Goal: Download file/media

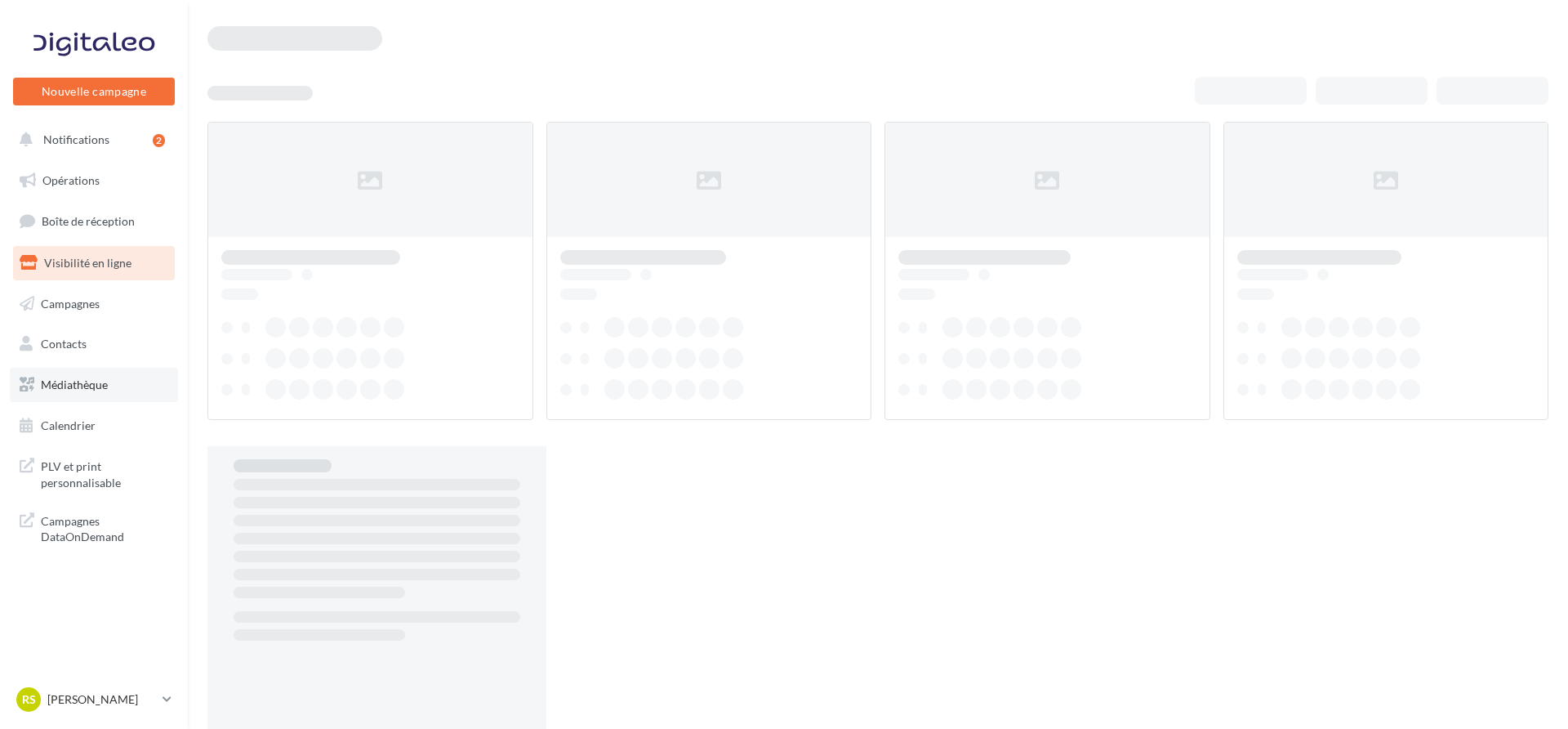
click at [73, 381] on span "Médiathèque" at bounding box center [74, 384] width 67 height 14
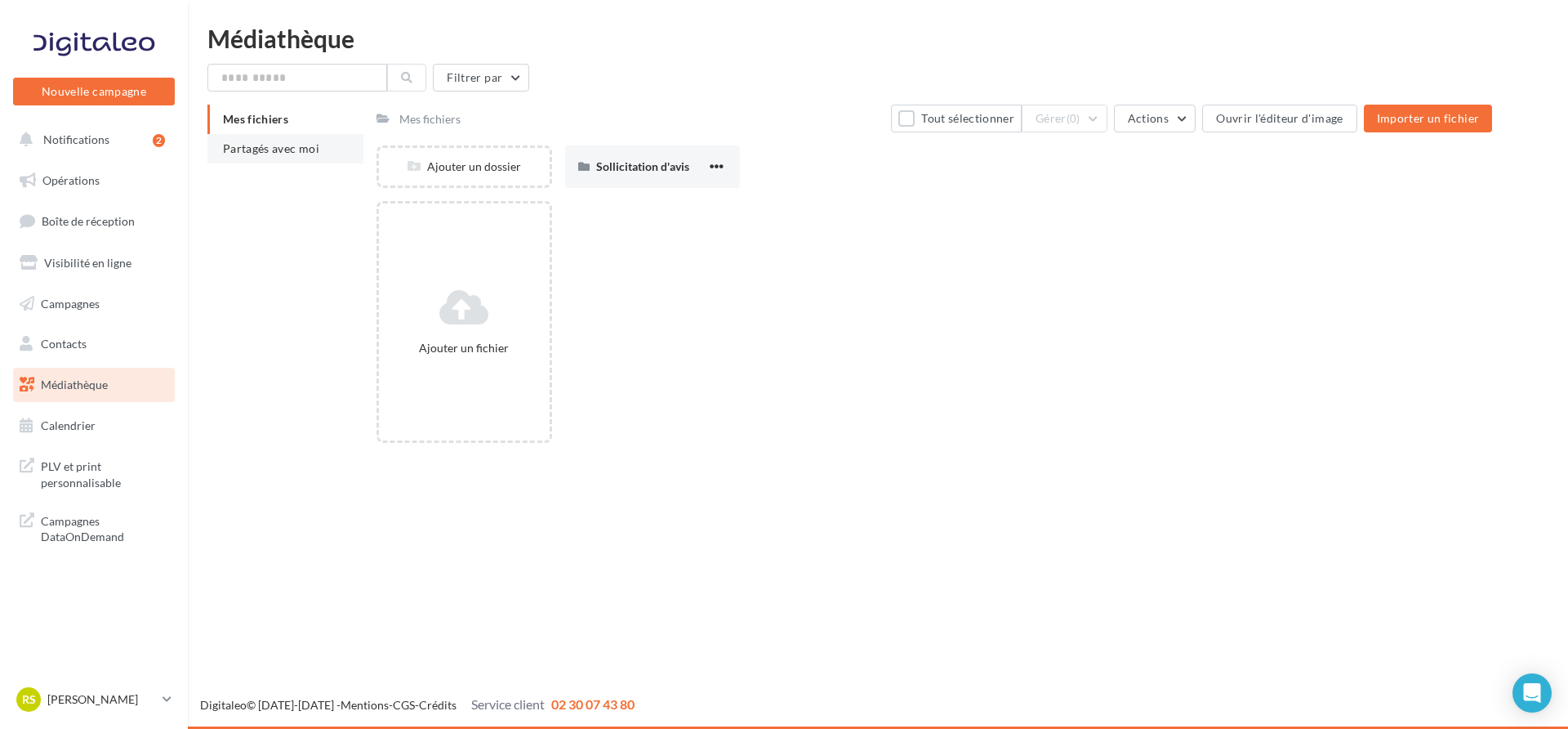
click at [293, 157] on li "Partagés avec moi" at bounding box center [285, 149] width 156 height 30
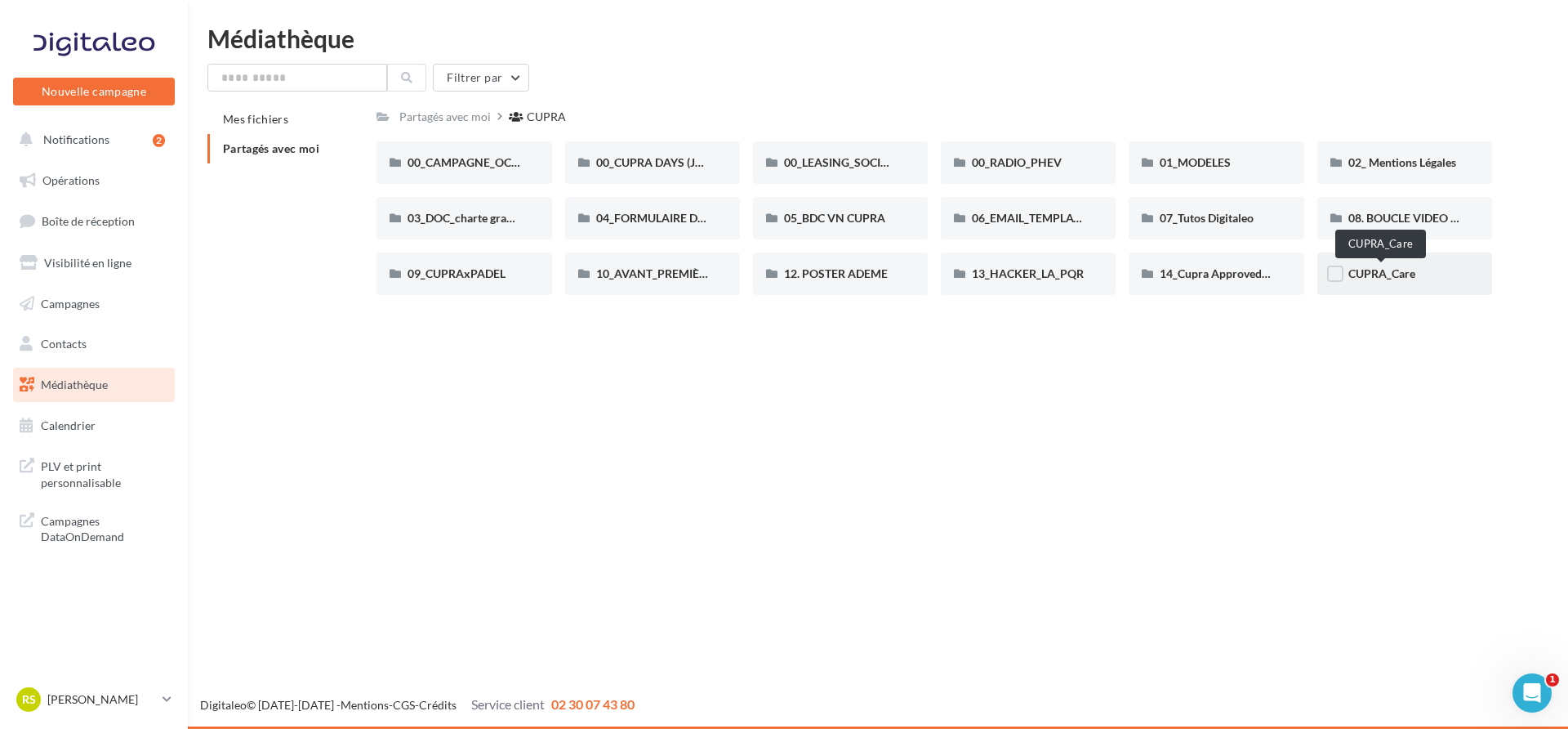
click at [1384, 277] on span "CUPRA_Care" at bounding box center [1381, 273] width 67 height 14
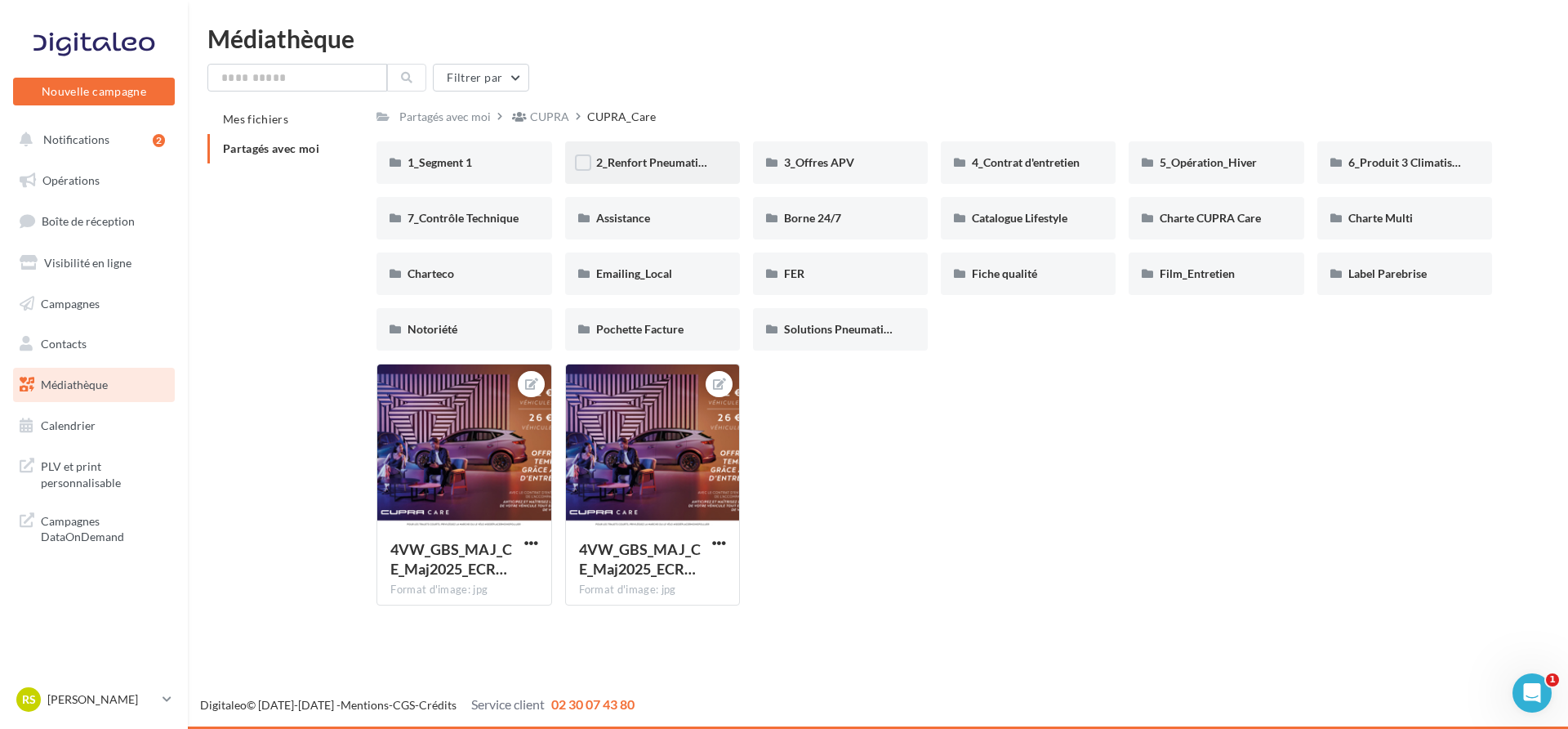
click at [626, 168] on span "2_Renfort Pneumatiques" at bounding box center [659, 161] width 126 height 14
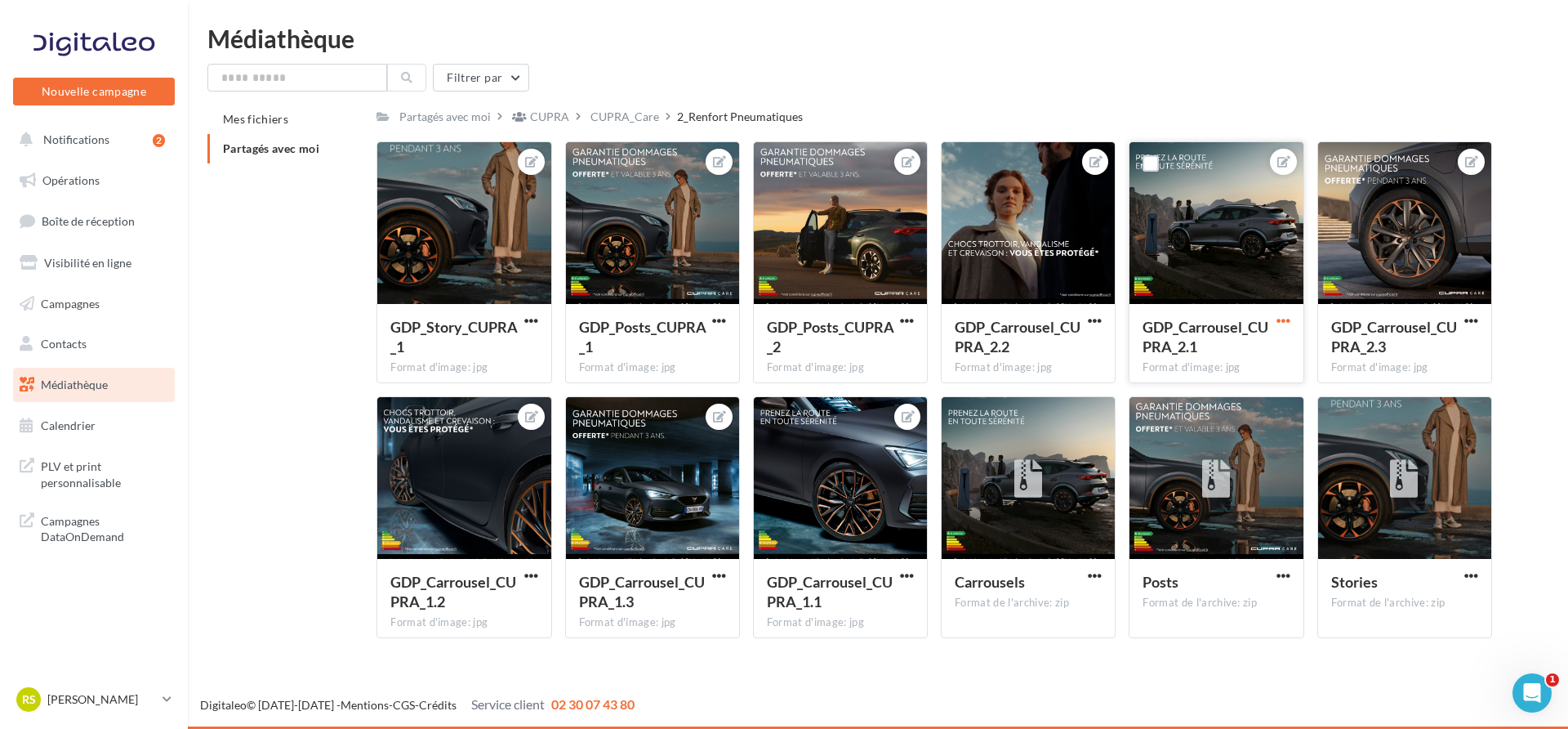
click at [1277, 314] on span "button" at bounding box center [1283, 320] width 14 height 14
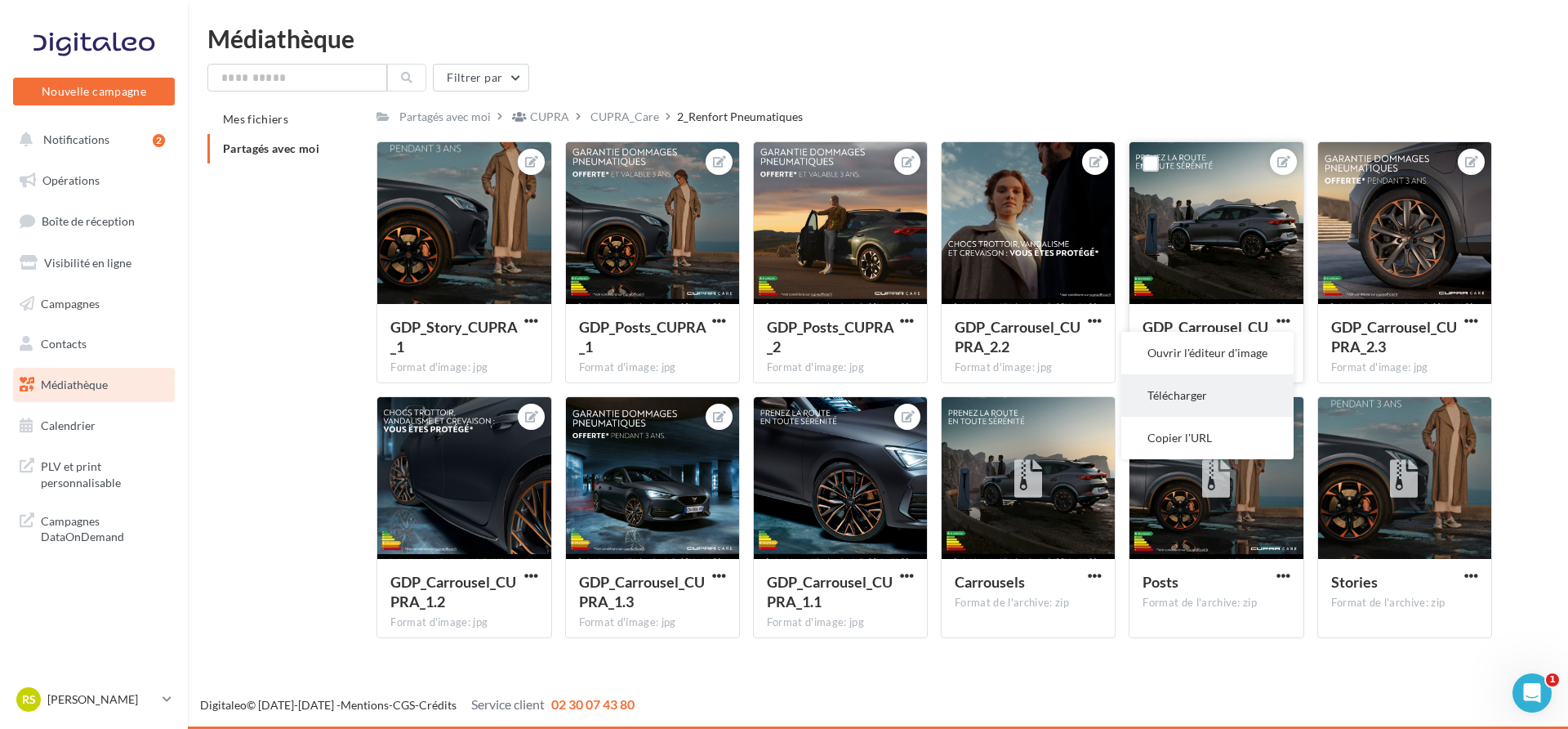
click at [1203, 391] on button "Télécharger" at bounding box center [1207, 395] width 172 height 43
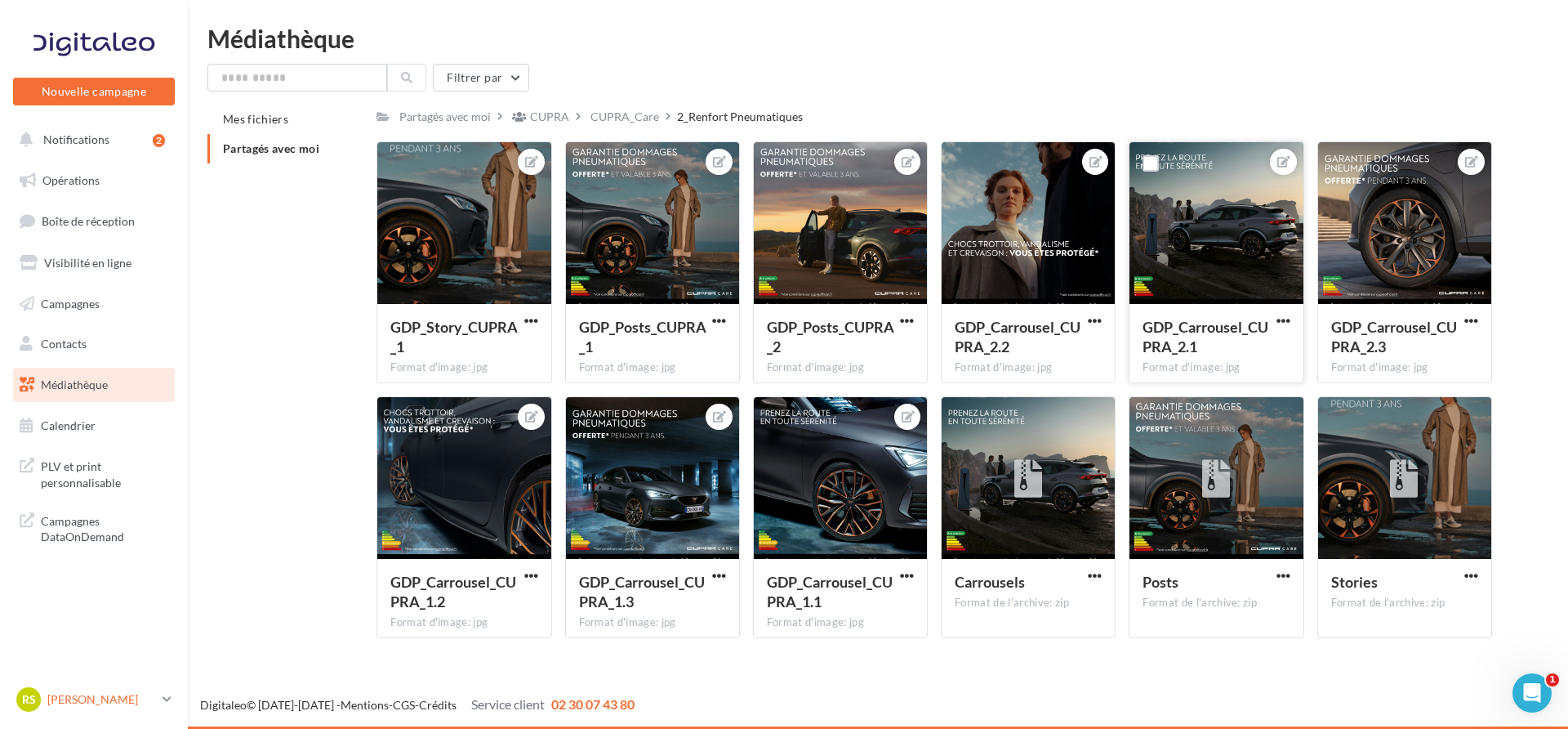
click at [147, 699] on p "[PERSON_NAME]" at bounding box center [102, 699] width 109 height 16
click at [136, 696] on p "[PERSON_NAME]" at bounding box center [102, 699] width 109 height 16
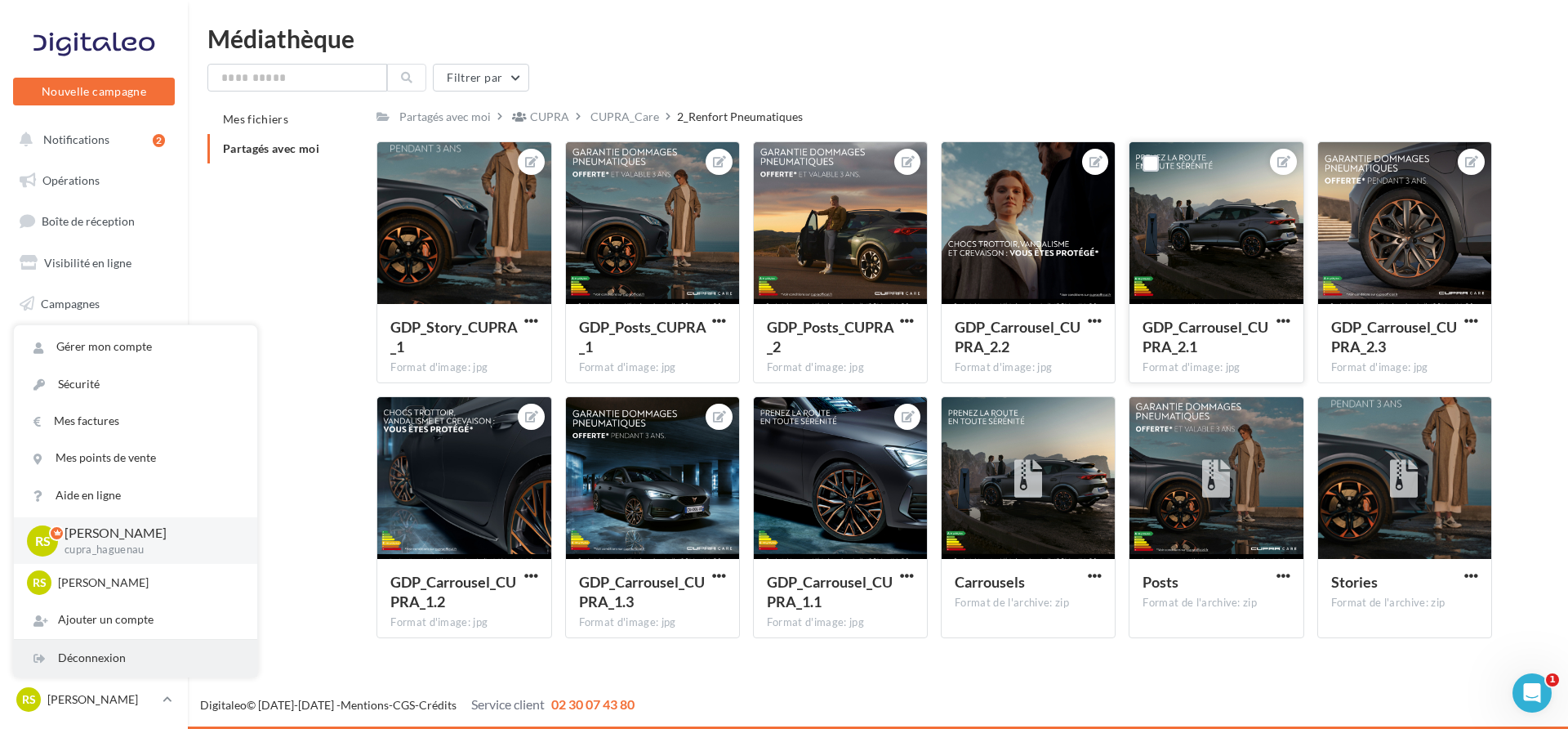
click at [127, 664] on div "Déconnexion" at bounding box center [136, 658] width 244 height 37
